Goal: Task Accomplishment & Management: Manage account settings

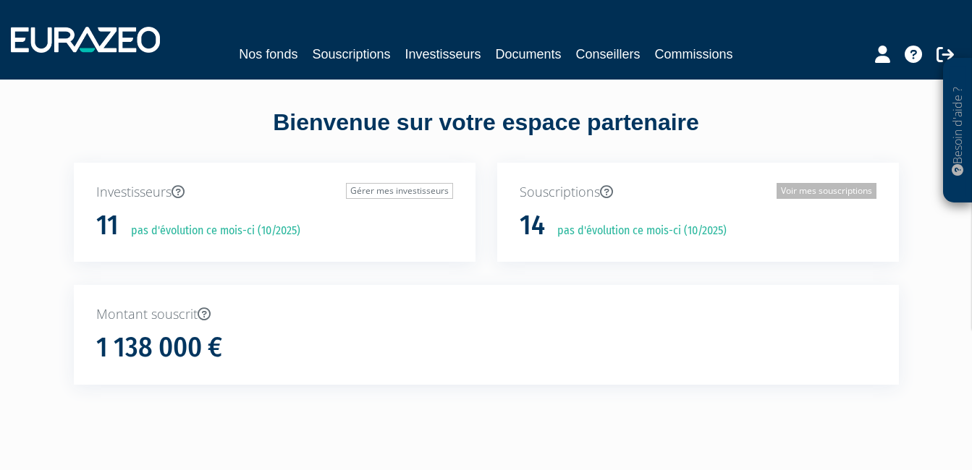
click at [789, 191] on link "Voir mes souscriptions" at bounding box center [826, 191] width 100 height 16
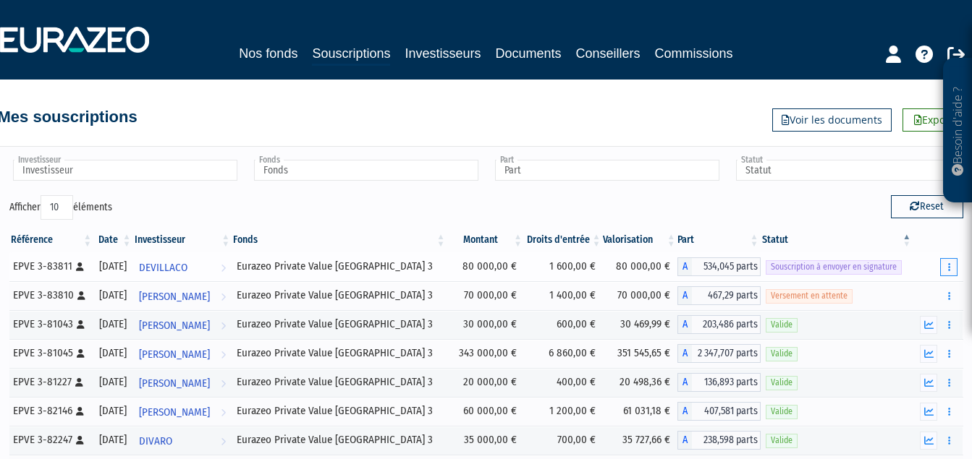
click at [949, 268] on icon "button" at bounding box center [949, 267] width 2 height 9
click at [915, 293] on link "Envoyer à signer" at bounding box center [912, 293] width 82 height 24
click at [946, 263] on button "button" at bounding box center [948, 267] width 17 height 18
click at [911, 289] on link "Envoyer à signer" at bounding box center [912, 293] width 82 height 24
click at [951, 267] on button "button" at bounding box center [948, 267] width 17 height 18
